Goal: Task Accomplishment & Management: Complete application form

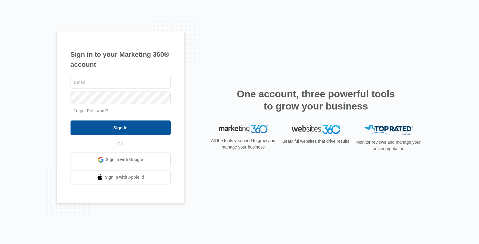
type input "[EMAIL_ADDRESS][DOMAIN_NAME]"
click at [113, 126] on input "Sign In" at bounding box center [121, 128] width 100 height 15
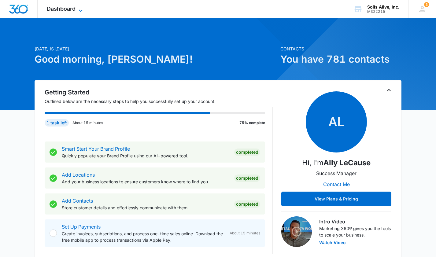
click at [73, 11] on span "Dashboard" at bounding box center [61, 8] width 29 height 6
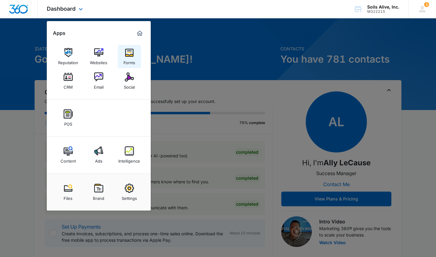
click at [128, 54] on img at bounding box center [129, 52] width 9 height 9
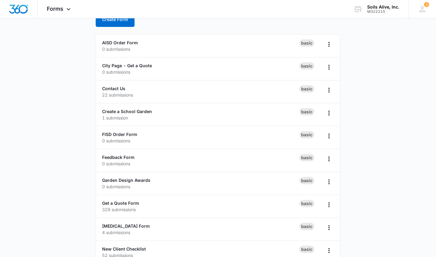
scroll to position [47, 0]
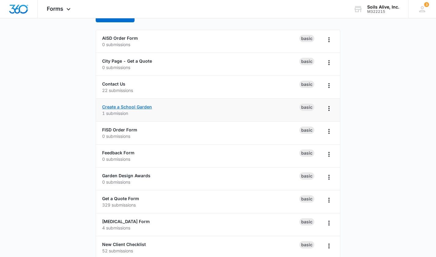
click at [149, 108] on link "Create a School Garden" at bounding box center [127, 106] width 50 height 5
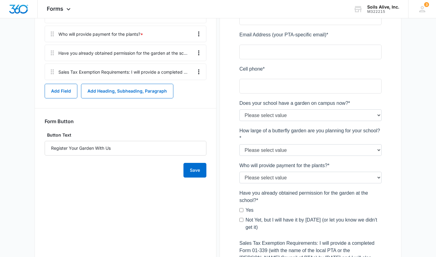
scroll to position [304, 0]
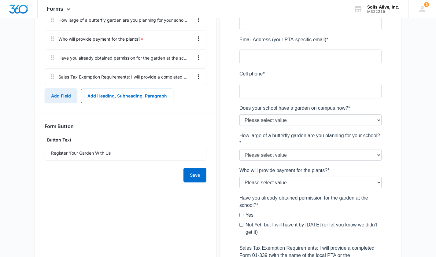
click at [56, 101] on button "Add Field" at bounding box center [61, 96] width 33 height 15
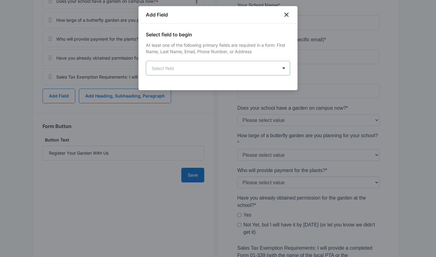
click at [284, 74] on body "Forms Apps Reputation Websites Forms CRM Email Social POS Content Ads Intellige…" at bounding box center [218, 24] width 436 height 656
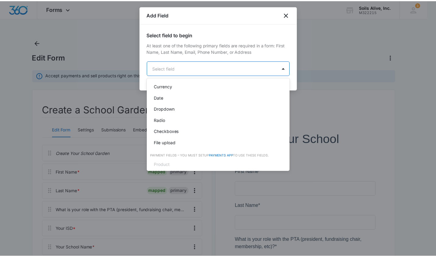
scroll to position [123, 0]
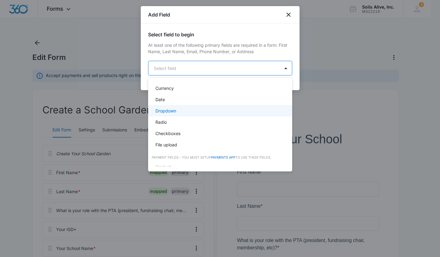
click at [184, 112] on div "Dropdown" at bounding box center [219, 111] width 128 height 6
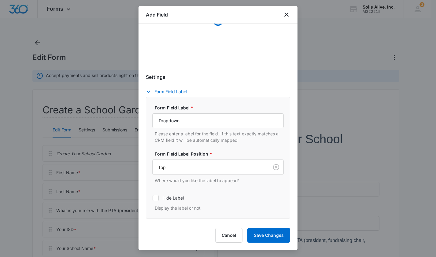
scroll to position [124, 0]
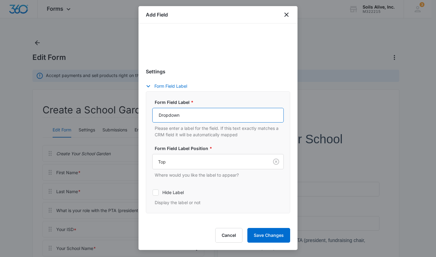
click at [212, 118] on input "Dropdown" at bounding box center [217, 115] width 131 height 15
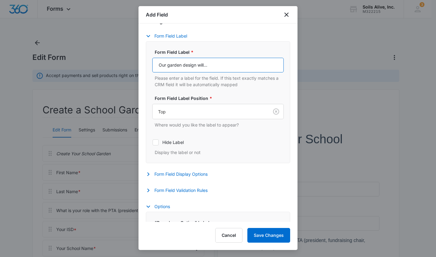
type input "Our garden design will..."
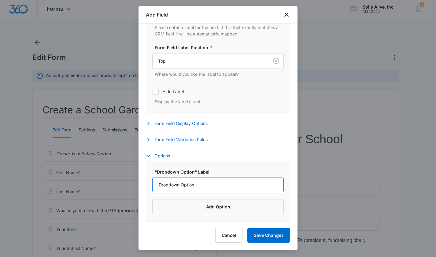
click at [219, 184] on input "Dropdown Option" at bounding box center [217, 184] width 131 height 15
drag, startPoint x: 191, startPoint y: 186, endPoint x: 126, endPoint y: 184, distance: 64.5
type input "Use one of the template School Garden designs, so we need 20 types of plants (2…"
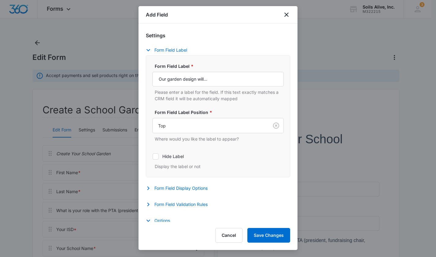
scroll to position [110, 0]
drag, startPoint x: 214, startPoint y: 79, endPoint x: 186, endPoint y: 76, distance: 27.3
click at [186, 76] on input "Our garden design will..." at bounding box center [217, 79] width 131 height 15
type input "Our garden will be created with...."
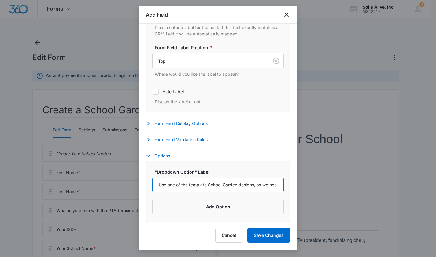
drag, startPoint x: 170, startPoint y: 185, endPoint x: 135, endPoint y: 183, distance: 35.8
click at [203, 183] on input "One of the template School Garden designs, so we need 20 types of plants (2 or …" at bounding box center [217, 184] width 131 height 15
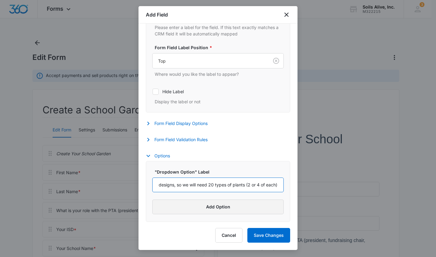
type input "One of the template School Garden designs, so we will need 20 types of plants (…"
click at [199, 207] on button "Add Option" at bounding box center [217, 206] width 131 height 15
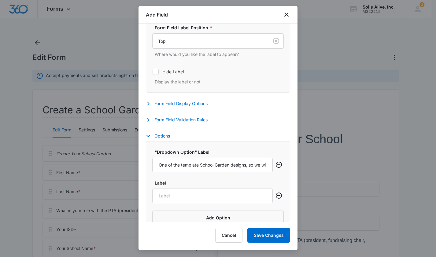
scroll to position [206, 0]
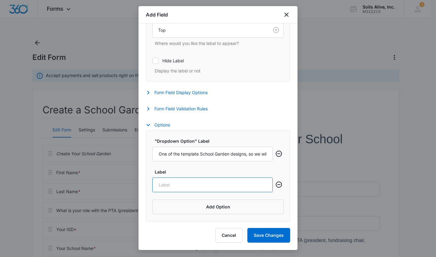
click at [180, 188] on input "Label" at bounding box center [212, 184] width 120 height 15
type input "Our own design,"
click at [187, 181] on input "Our own design," at bounding box center [212, 184] width 120 height 15
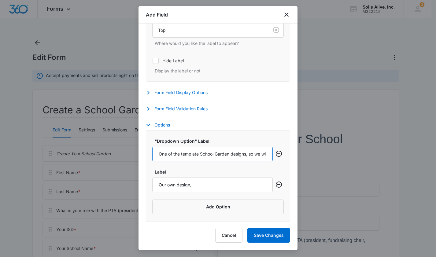
click at [218, 156] on input "One of the template School Garden designs, so we will need 20 types of plants (…" at bounding box center [212, 154] width 120 height 15
type input "One of the template School Garden designs, so we will need 20 types of plants (…"
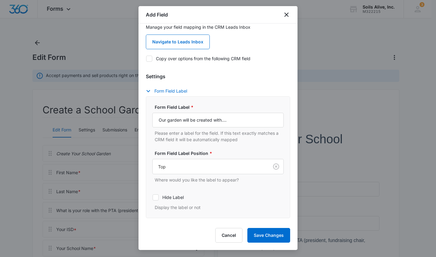
scroll to position [67, 0]
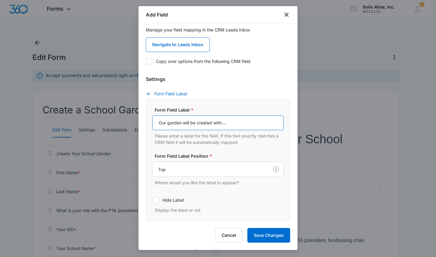
drag, startPoint x: 230, startPoint y: 122, endPoint x: 149, endPoint y: 120, distance: 81.0
click at [149, 120] on div "Form Field Label * Our garden will be created with.... Please enter a label for…" at bounding box center [218, 160] width 144 height 122
drag, startPoint x: 262, startPoint y: 123, endPoint x: 138, endPoint y: 119, distance: 124.1
click at [138, 119] on div "Select field to begin At least one of the following primary fields are required…" at bounding box center [217, 123] width 159 height 198
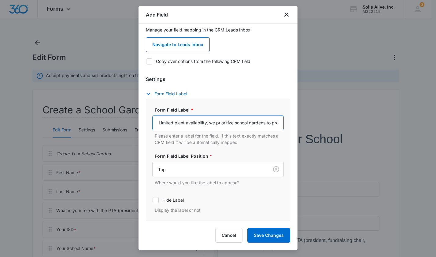
click at [165, 122] on input "Limited plant availability, we prioritize school gardens to provide as much var…" at bounding box center [217, 122] width 131 height 15
type input "With limited plant availability, we prioritize school gardens to provide as muc…"
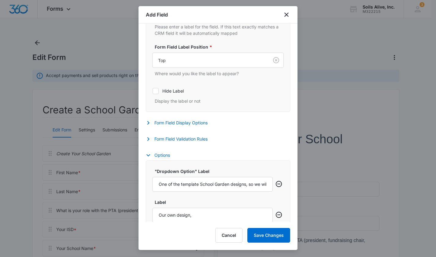
scroll to position [206, 0]
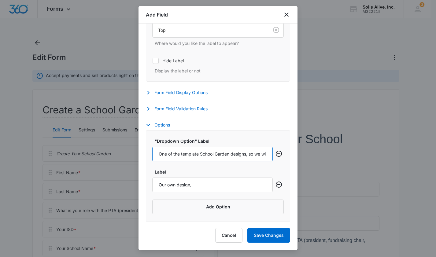
click at [159, 154] on input "One of the template School Garden designs, so we will need 20 types of plants (…" at bounding box center [212, 154] width 120 height 15
click at [201, 153] on input "Use one of the template School Garden designs, so we will need 20 types of plan…" at bounding box center [212, 154] width 120 height 15
click at [229, 154] on input "Use one of the template School Garden designs (20 types of plants (2 or 4 of ea…" at bounding box center [212, 154] width 120 height 15
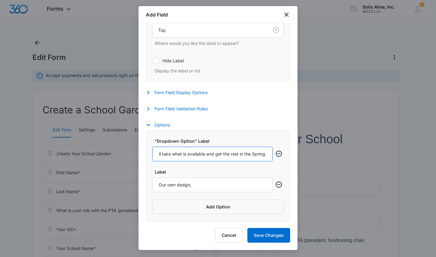
scroll to position [0, 181]
type input "Use one of the template School Garden designs (20 types of plants). If out of s…"
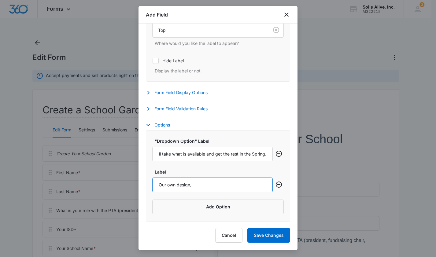
click at [202, 185] on input "Our own design," at bounding box center [212, 184] width 120 height 15
drag, startPoint x: 179, startPoint y: 183, endPoint x: 133, endPoint y: 181, distance: 46.2
click at [190, 183] on input "Our own design, provide whatever plants are in stock now." at bounding box center [212, 184] width 120 height 15
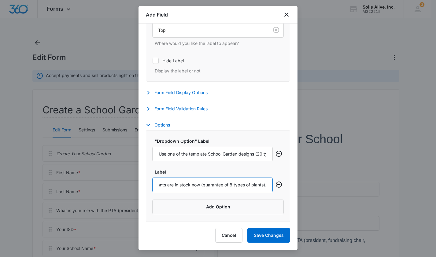
scroll to position [0, 85]
type input "Use our own design, using whatever plants are in stock now (guarantee of 8 type…"
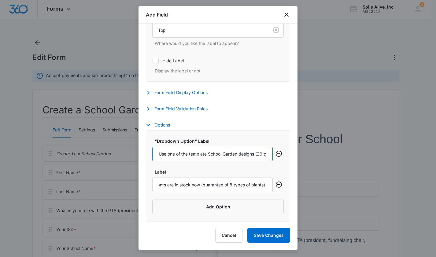
scroll to position [0, 0]
drag, startPoint x: 188, startPoint y: 157, endPoint x: 236, endPoint y: 150, distance: 48.4
click at [236, 150] on input "Use one of the template School Garden designs (20 types of plants). If out of s…" at bounding box center [212, 154] width 120 height 15
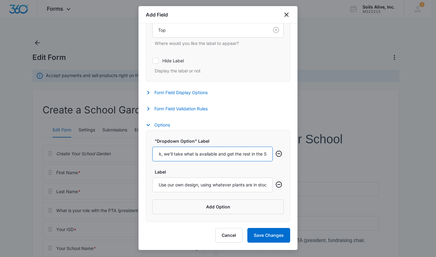
click at [221, 152] on input "Use one of the template School Garden designs (20 types of plants). If out of s…" at bounding box center [212, 154] width 120 height 15
type input "Use one of the template School Garden designs (20 types of plants). If out of s…"
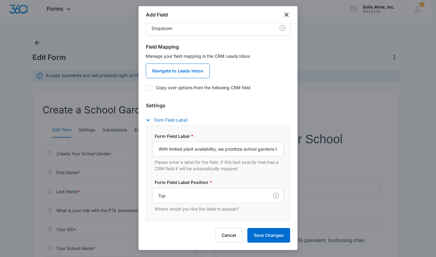
scroll to position [46, 0]
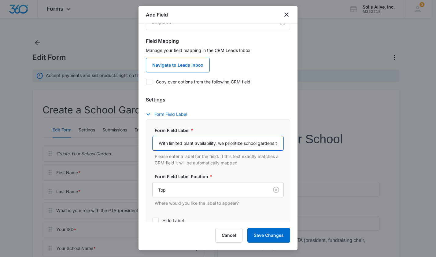
click at [219, 144] on input "With limited plant availability, we prioritize school gardens to provide as muc…" at bounding box center [217, 143] width 131 height 15
click at [192, 141] on input "With limited plant availability, we prioritize school gardens to provide as muc…" at bounding box center [217, 143] width 131 height 15
type input "With limited plant availability, we prioritize school gardens to provide as muc…"
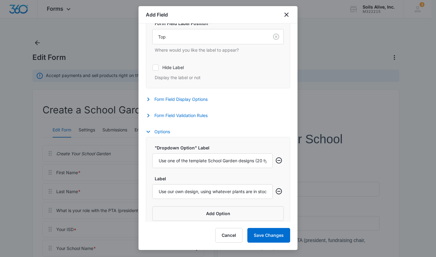
scroll to position [206, 0]
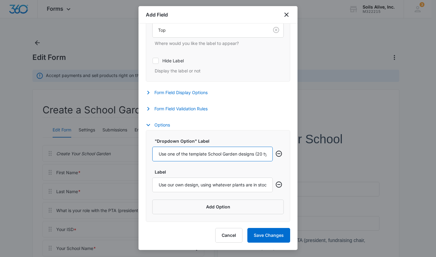
click at [197, 155] on input "Use one of the template School Garden designs (20 types of plants). If out of s…" at bounding box center [212, 154] width 120 height 15
click at [187, 152] on input "Use one of the template School Garden designs (20 types of plants). If out of s…" at bounding box center [212, 154] width 120 height 15
type input "Use one of the template School Garden designs (20 types of plants). If a plant …"
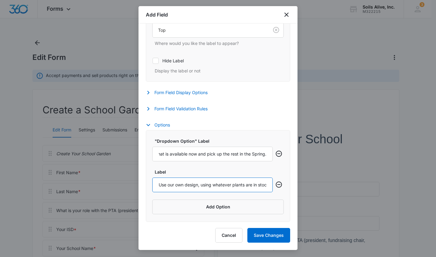
click at [181, 187] on input "Use our own design, using whatever plants are in stock now (guarantee of 8 type…" at bounding box center [212, 184] width 120 height 15
click at [188, 110] on button "Form Field Validation Rules" at bounding box center [180, 108] width 68 height 7
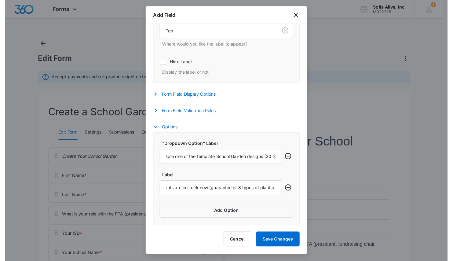
scroll to position [0, 0]
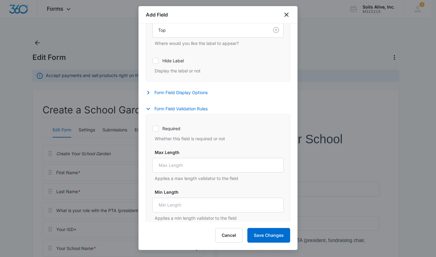
click at [179, 128] on label "Required" at bounding box center [217, 128] width 131 height 6
click at [152, 128] on input "Required" at bounding box center [152, 128] width 0 height 0
checkbox input "true"
click at [264, 234] on button "Save Changes" at bounding box center [268, 235] width 43 height 15
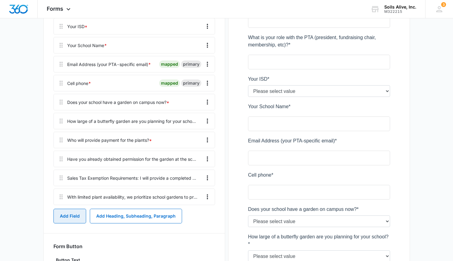
scroll to position [202, 0]
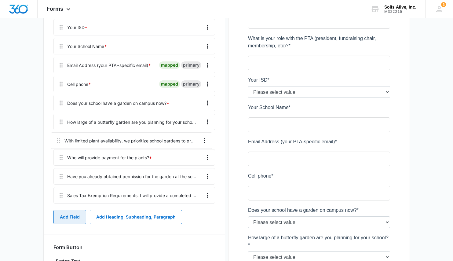
drag, startPoint x: 59, startPoint y: 197, endPoint x: 56, endPoint y: 135, distance: 61.8
click at [56, 135] on div "Create Your School Garden First Name * mapped primary Last Name * mapped primar…" at bounding box center [134, 74] width 162 height 263
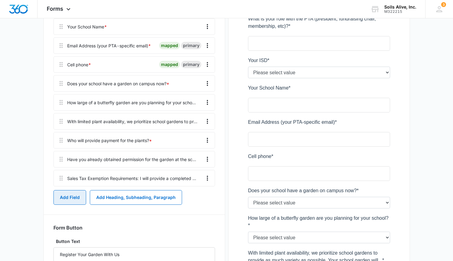
scroll to position [220, 0]
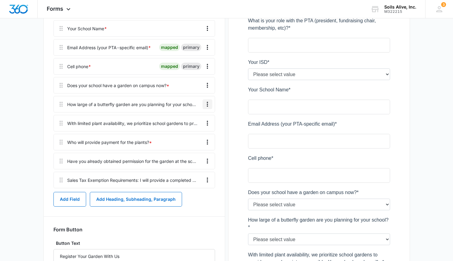
click at [207, 103] on icon "Overflow Menu" at bounding box center [207, 104] width 1 height 5
click at [195, 117] on button "Edit" at bounding box center [194, 121] width 35 height 9
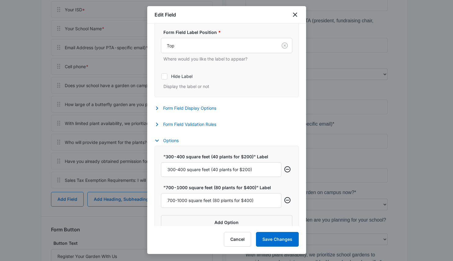
scroll to position [149, 0]
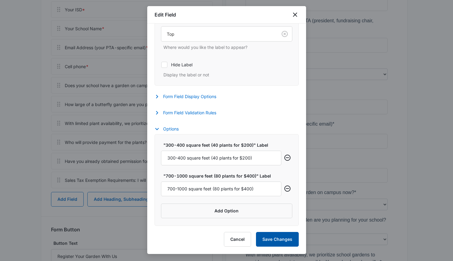
click at [273, 239] on button "Save Changes" at bounding box center [277, 239] width 43 height 15
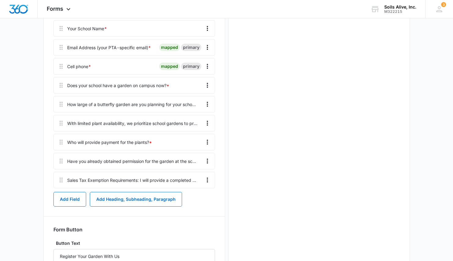
scroll to position [0, 0]
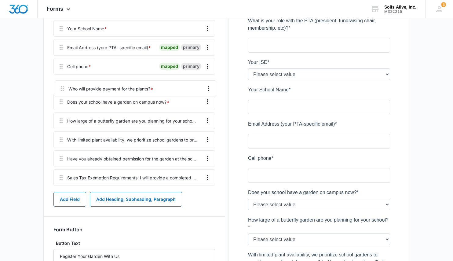
drag, startPoint x: 61, startPoint y: 142, endPoint x: 62, endPoint y: 85, distance: 57.4
click at [62, 85] on div "Create Your School Garden First Name * mapped primary Last Name * mapped primar…" at bounding box center [134, 56] width 162 height 263
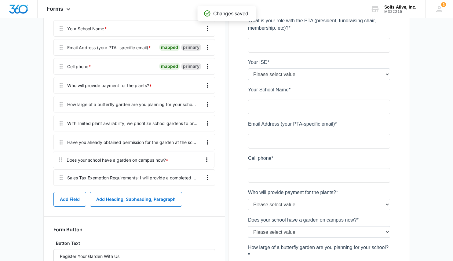
drag, startPoint x: 60, startPoint y: 103, endPoint x: 60, endPoint y: 158, distance: 55.6
click at [60, 158] on div "Create Your School Garden First Name * mapped primary Last Name * mapped primar…" at bounding box center [134, 56] width 162 height 263
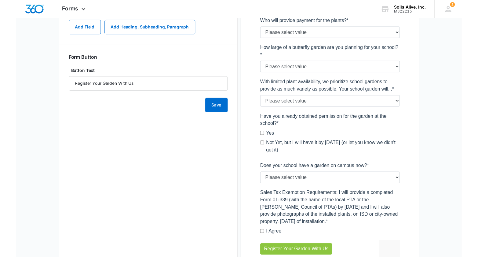
scroll to position [348, 0]
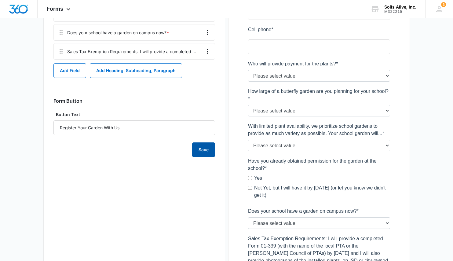
click at [206, 154] on button "Save" at bounding box center [203, 149] width 23 height 15
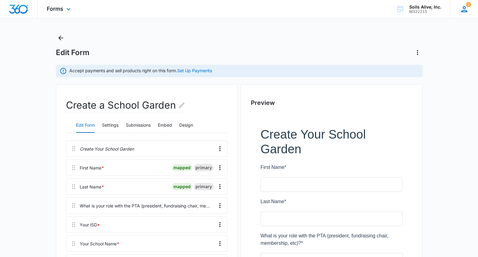
scroll to position [1, 0]
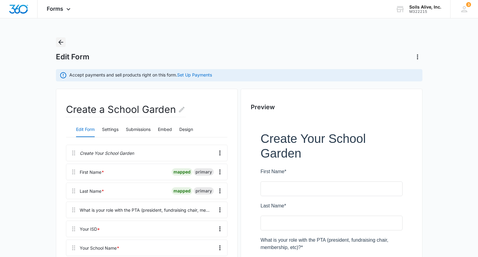
click at [60, 42] on icon "Back" at bounding box center [60, 42] width 5 height 5
